Goal: Find specific page/section: Find specific page/section

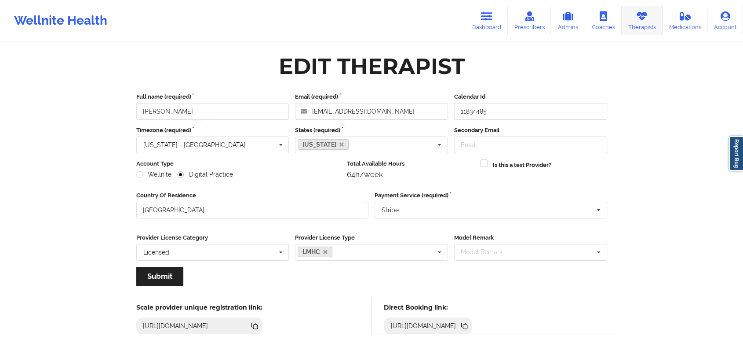
drag, startPoint x: 0, startPoint y: 0, endPoint x: 651, endPoint y: 16, distance: 651.2
click at [651, 16] on link "Therapists" at bounding box center [642, 20] width 41 height 29
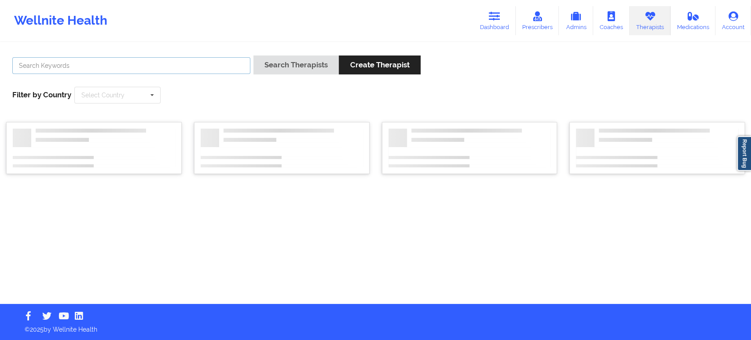
click at [178, 72] on input "text" at bounding box center [131, 65] width 238 height 17
paste input "[PERSON_NAME]"
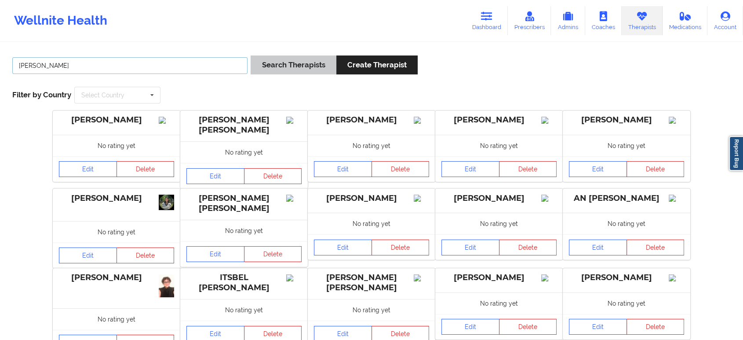
type input "[PERSON_NAME]"
click at [276, 71] on button "Search Therapists" at bounding box center [293, 64] width 85 height 19
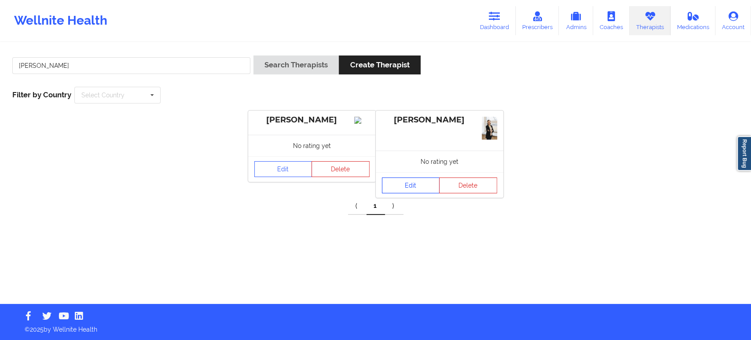
click at [410, 189] on link "Edit" at bounding box center [411, 185] width 58 height 16
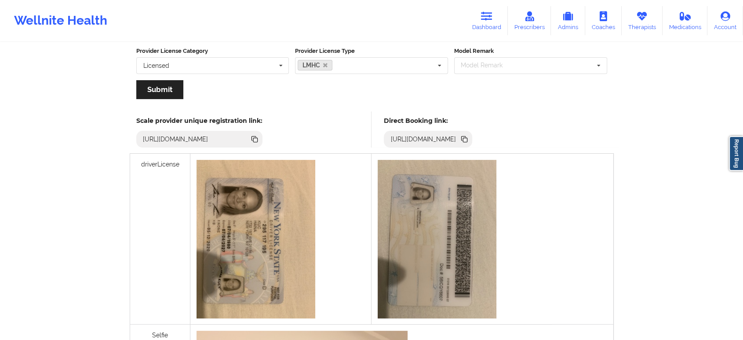
scroll to position [195, 0]
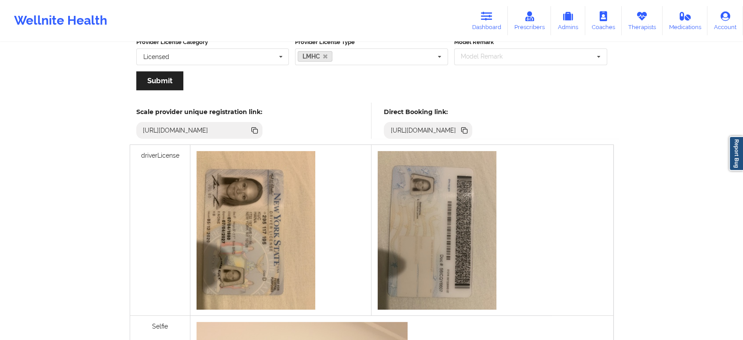
click at [468, 129] on icon at bounding box center [465, 131] width 4 height 4
drag, startPoint x: 633, startPoint y: 19, endPoint x: 615, endPoint y: 24, distance: 19.1
click at [633, 19] on link "Therapists" at bounding box center [642, 20] width 41 height 29
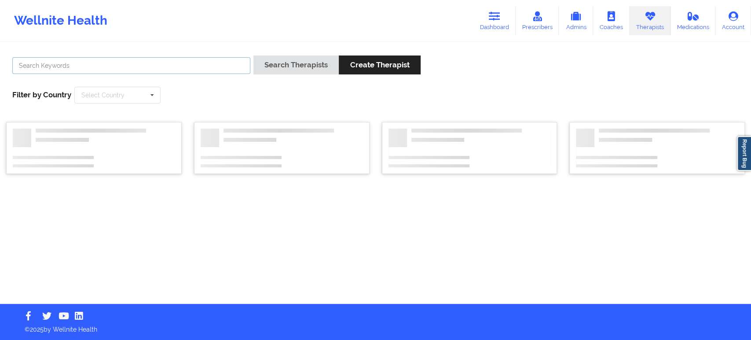
click at [165, 69] on input "text" at bounding box center [131, 65] width 238 height 17
paste input "[PERSON_NAME]"
type input "[PERSON_NAME]"
click at [306, 69] on button "Search Therapists" at bounding box center [295, 64] width 85 height 19
